Goal: Navigation & Orientation: Find specific page/section

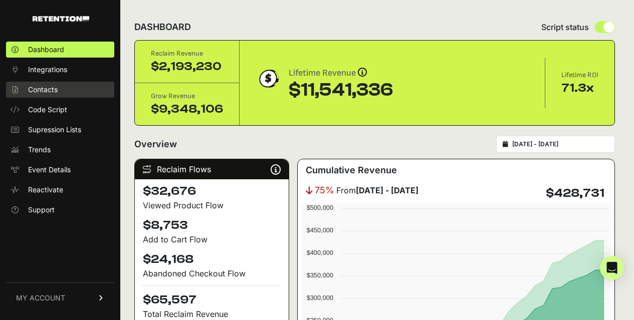
click at [58, 90] on link "Contacts" at bounding box center [60, 90] width 108 height 16
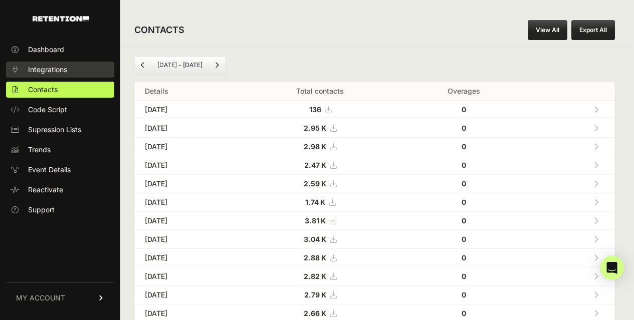
click at [70, 72] on link "Integrations" at bounding box center [60, 70] width 108 height 16
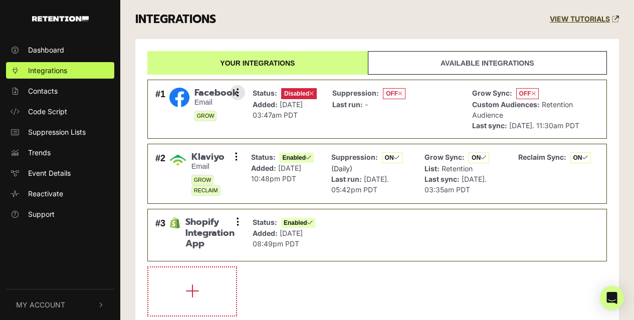
click at [428, 122] on div "Suppression: OFF Last run: -" at bounding box center [394, 109] width 134 height 48
click at [88, 93] on link "Contacts" at bounding box center [60, 91] width 108 height 17
